Goal: Task Accomplishment & Management: Manage account settings

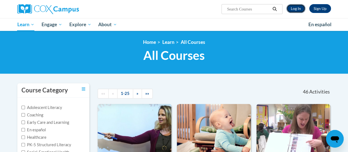
click at [290, 9] on link "Log In" at bounding box center [296, 8] width 19 height 9
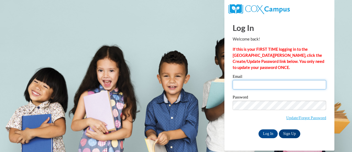
click at [272, 87] on input "Email" at bounding box center [280, 84] width 94 height 9
type input "julie.kimberlain@rusd.org"
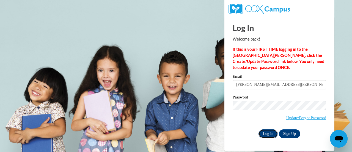
click at [271, 132] on input "Log In" at bounding box center [268, 133] width 19 height 9
click at [267, 135] on input "Log In" at bounding box center [268, 133] width 19 height 9
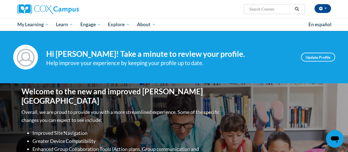
click at [331, 142] on icon "Open messaging window" at bounding box center [335, 139] width 10 height 10
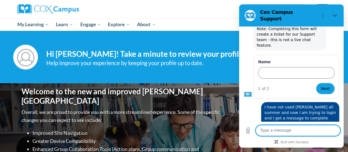
scroll to position [60, 0]
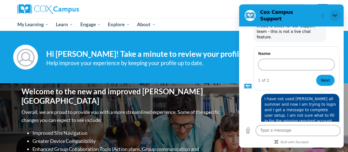
click at [336, 13] on icon "Close" at bounding box center [335, 15] width 4 height 4
type textarea "x"
